Goal: Information Seeking & Learning: Understand process/instructions

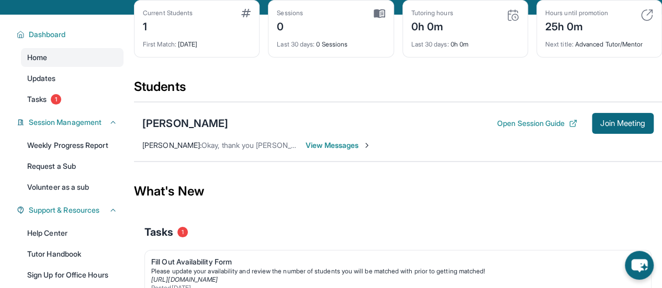
scroll to position [157, 0]
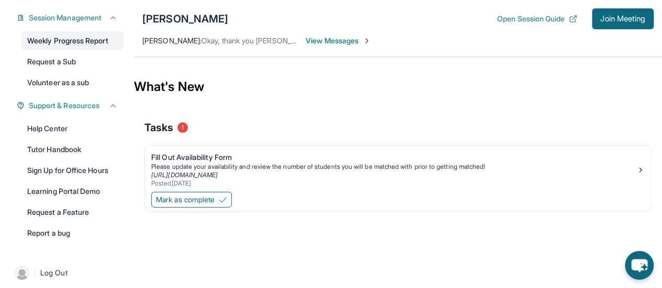
click at [80, 41] on link "Weekly Progress Report" at bounding box center [72, 40] width 103 height 19
click at [86, 192] on link "Learning Portal Demo" at bounding box center [72, 191] width 103 height 19
click at [61, 150] on link "Tutor Handbook" at bounding box center [72, 149] width 103 height 19
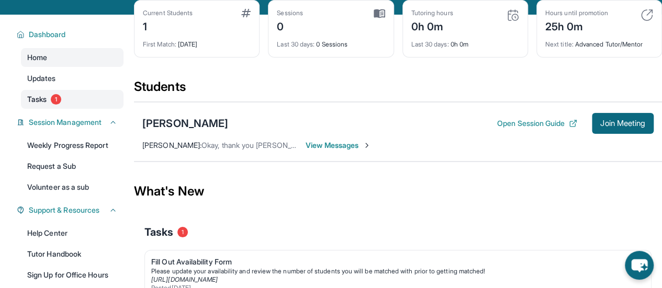
click at [59, 101] on span "1" at bounding box center [56, 99] width 10 height 10
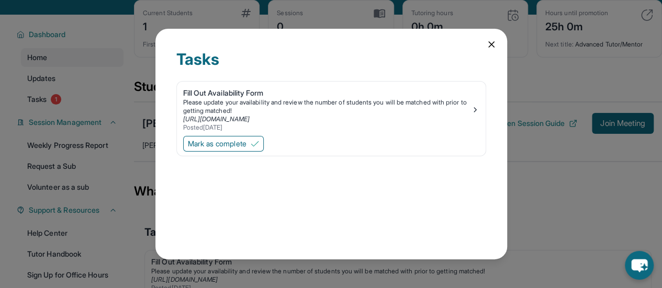
click at [487, 49] on icon at bounding box center [491, 44] width 10 height 10
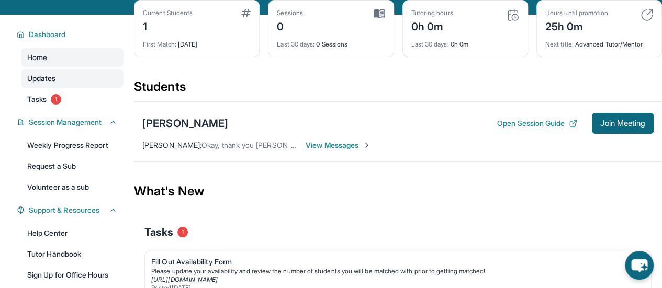
click at [46, 78] on span "Updates" at bounding box center [41, 78] width 29 height 10
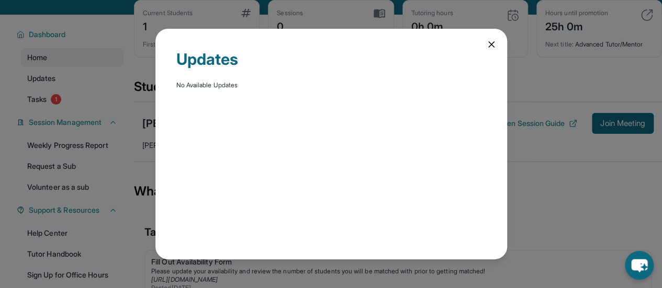
click at [487, 40] on icon at bounding box center [491, 44] width 10 height 10
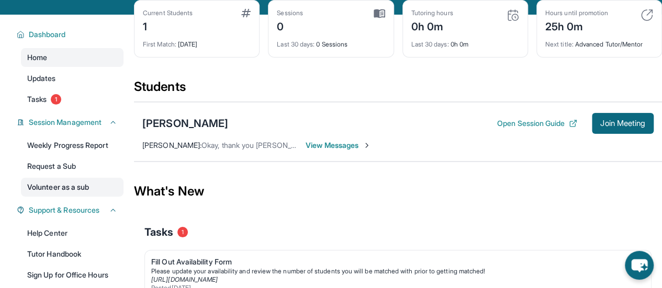
scroll to position [0, 0]
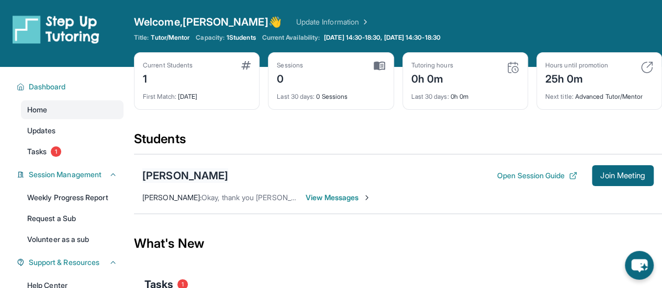
click at [159, 172] on div "[PERSON_NAME]" at bounding box center [185, 176] width 86 height 15
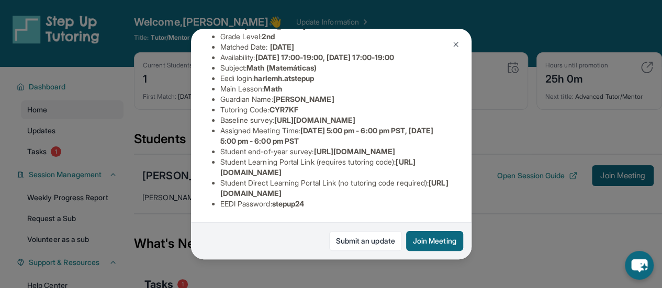
scroll to position [48, 0]
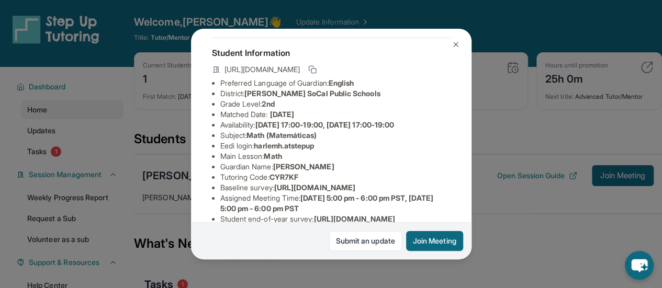
click at [456, 46] on img at bounding box center [456, 44] width 8 height 8
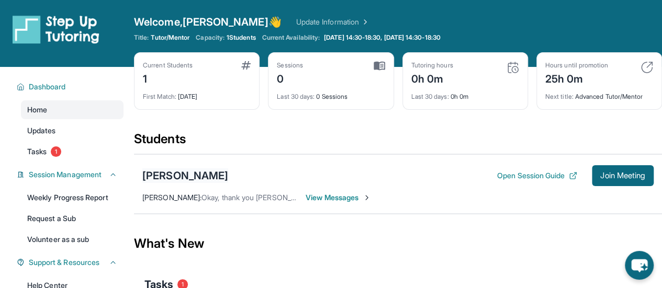
click at [152, 175] on div "[PERSON_NAME]" at bounding box center [185, 176] width 86 height 15
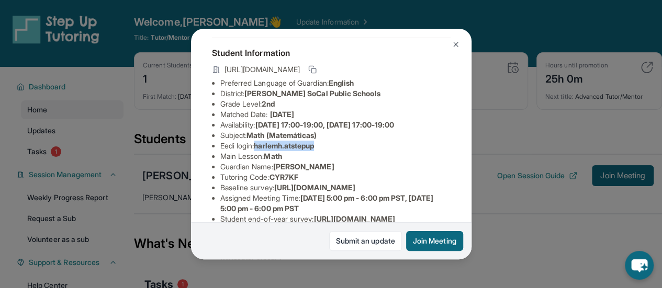
drag, startPoint x: 260, startPoint y: 155, endPoint x: 322, endPoint y: 158, distance: 62.8
click at [314, 150] on span "harlemh.atstepup" at bounding box center [284, 145] width 60 height 9
copy span "harlemh.atstepup"
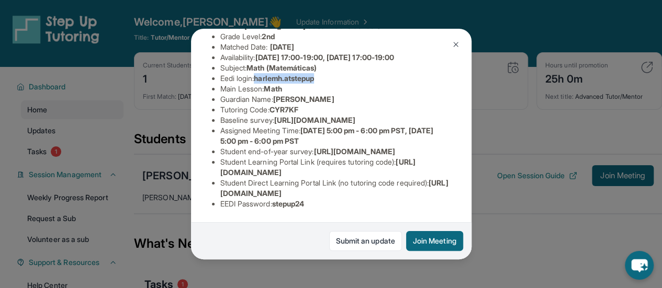
scroll to position [204, 0]
drag, startPoint x: 278, startPoint y: 196, endPoint x: 312, endPoint y: 199, distance: 33.6
click at [305, 199] on span "stepup24" at bounding box center [288, 203] width 32 height 9
copy span "stepup24"
click at [313, 147] on span "[URL][DOMAIN_NAME]" at bounding box center [353, 151] width 81 height 9
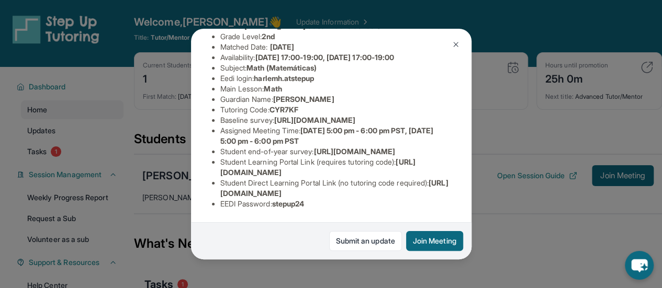
click at [456, 41] on img at bounding box center [456, 44] width 8 height 8
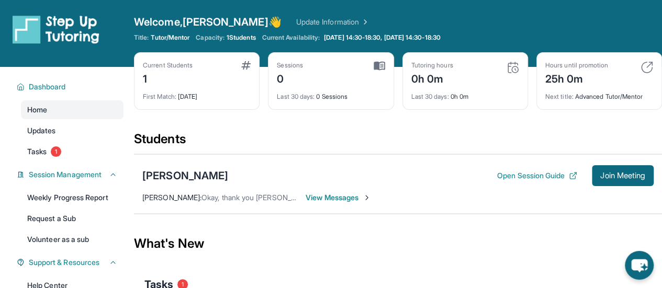
scroll to position [52, 0]
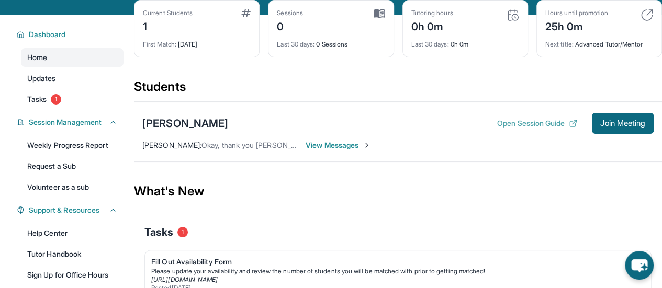
click at [525, 121] on button "Open Session Guide" at bounding box center [537, 123] width 80 height 10
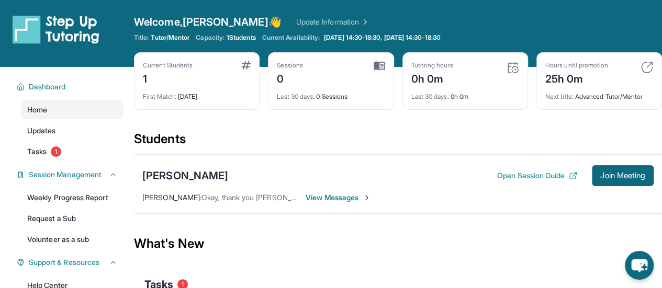
click at [317, 18] on link "Update Information" at bounding box center [332, 22] width 73 height 10
